Goal: Task Accomplishment & Management: Manage account settings

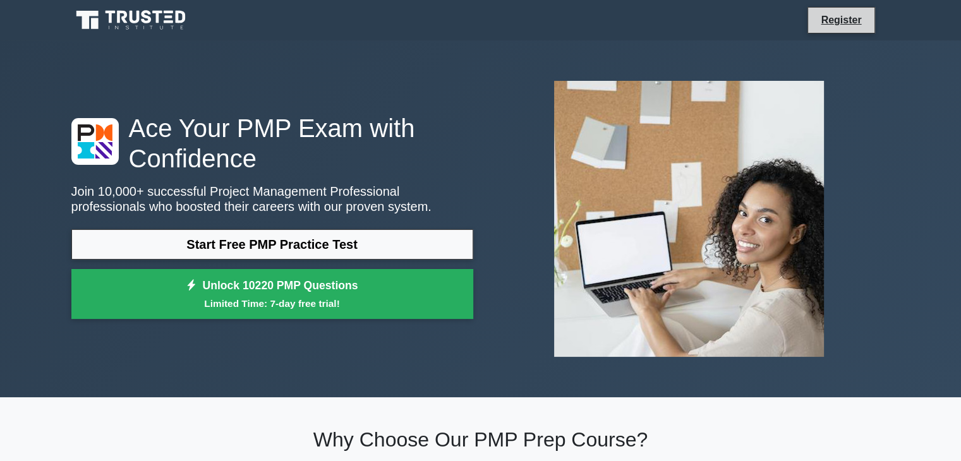
click at [828, 30] on li "Register" at bounding box center [840, 20] width 67 height 27
click at [839, 22] on link "Register" at bounding box center [841, 20] width 56 height 16
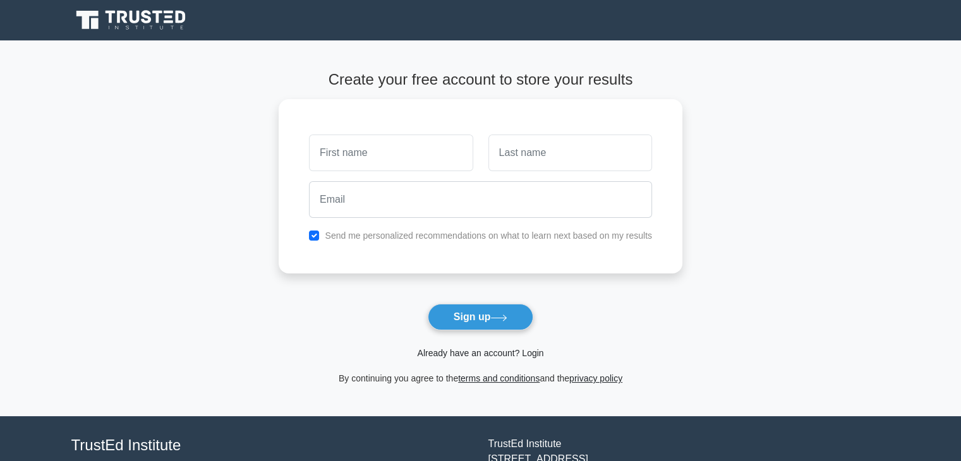
click at [524, 355] on link "Already have an account? Login" at bounding box center [480, 353] width 126 height 10
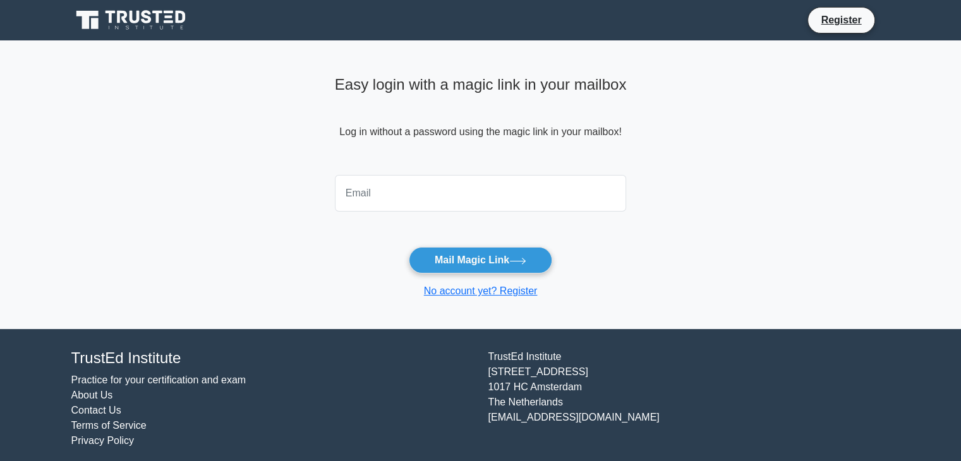
click at [455, 199] on input "email" at bounding box center [481, 193] width 292 height 37
type input "harshal17indulkar@gmail.com"
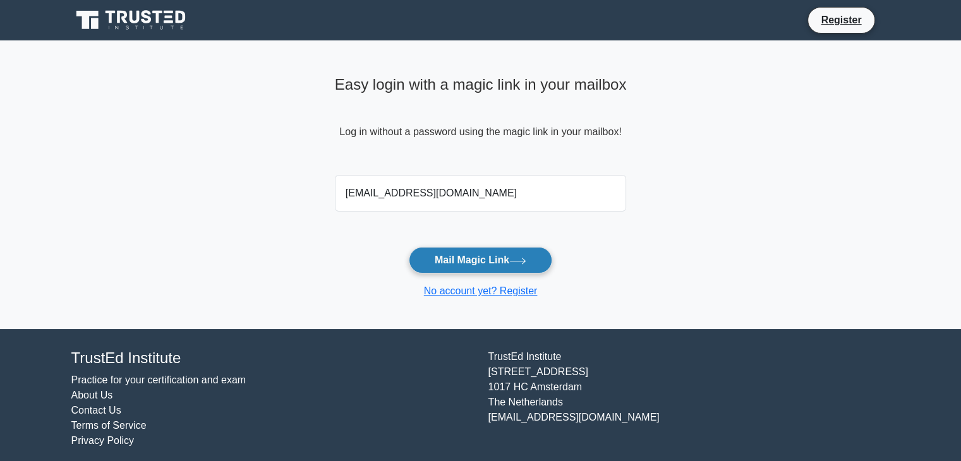
click at [465, 268] on button "Mail Magic Link" at bounding box center [480, 260] width 143 height 27
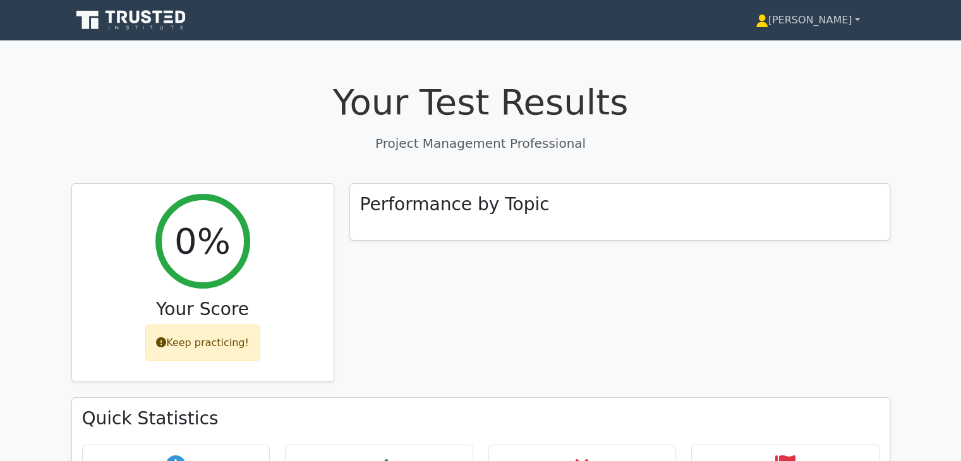
click at [860, 21] on link "[PERSON_NAME]" at bounding box center [807, 20] width 165 height 25
click at [809, 40] on link "Profile" at bounding box center [776, 50] width 100 height 20
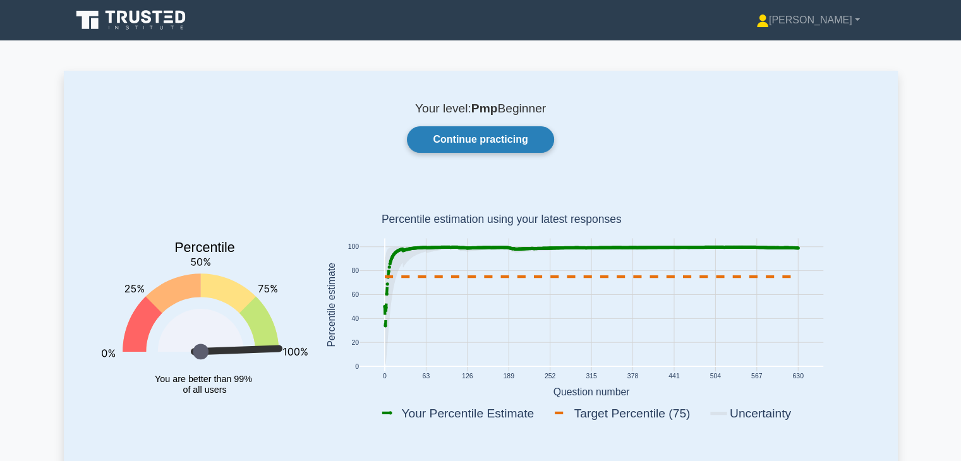
click at [460, 136] on link "Continue practicing" at bounding box center [480, 139] width 147 height 27
